Goal: Task Accomplishment & Management: Complete application form

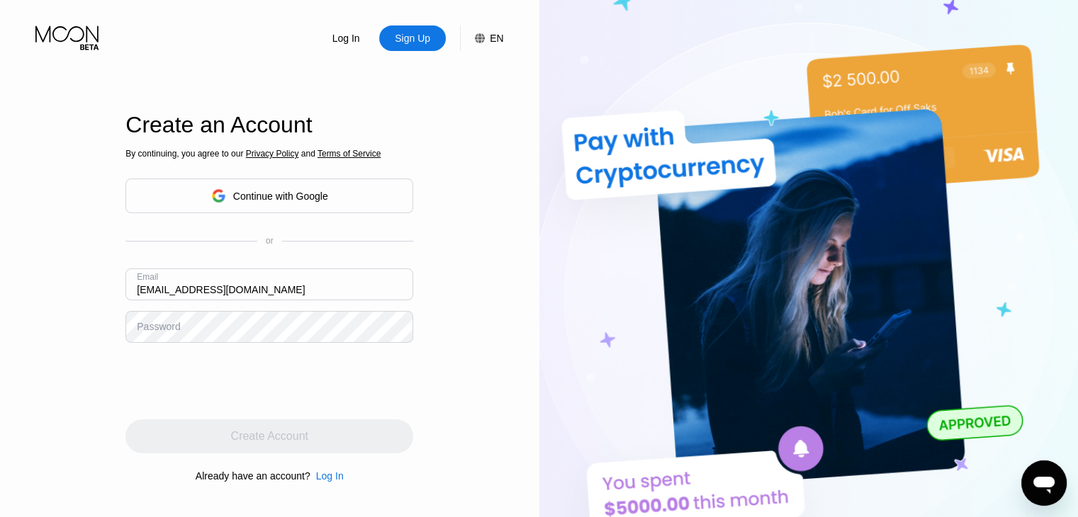
type input "NanaWurzer8101@outlook.com"
